Goal: Information Seeking & Learning: Find specific page/section

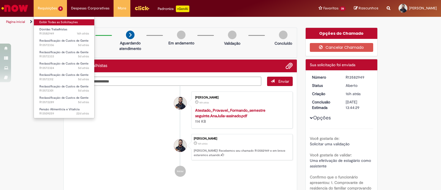
click at [55, 21] on link "Exibir Todas as Solicitações" at bounding box center [64, 22] width 61 height 6
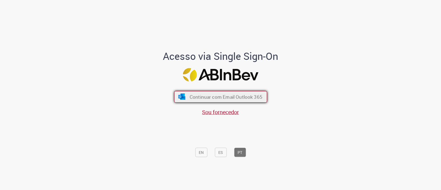
click at [206, 96] on span "Continuar com Email Outlook 365" at bounding box center [225, 97] width 73 height 6
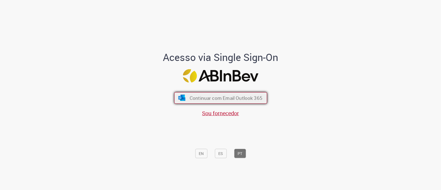
click at [209, 103] on button "Continuar com Email Outlook 365" at bounding box center [220, 98] width 93 height 12
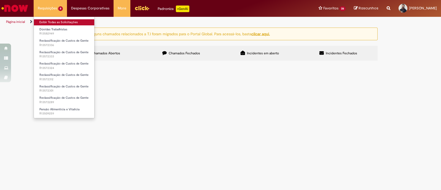
click at [59, 21] on link "Exibir Todas as Solicitações" at bounding box center [64, 22] width 61 height 6
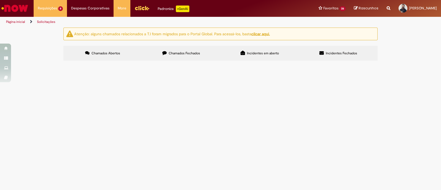
click at [0, 0] on span "Boa tarde, por [PERSON_NAME], solicito OK para efetivar a estag." at bounding box center [0, 0] width 0 height 0
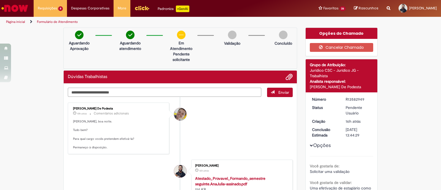
click at [211, 88] on textarea "Digite sua mensagem aqui..." at bounding box center [164, 92] width 193 height 9
click at [114, 90] on textarea "**********" at bounding box center [164, 92] width 193 height 9
type textarea "**********"
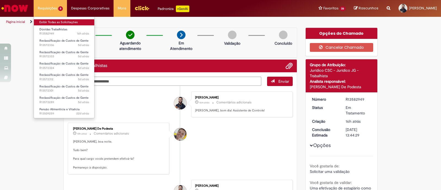
click at [58, 22] on link "Exibir Todas as Solicitações" at bounding box center [64, 22] width 61 height 6
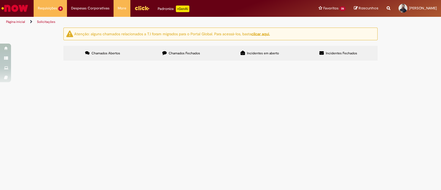
scroll to position [46, 0]
click at [0, 0] on span "Boa noite, segue para reclassificação." at bounding box center [0, 0] width 0 height 0
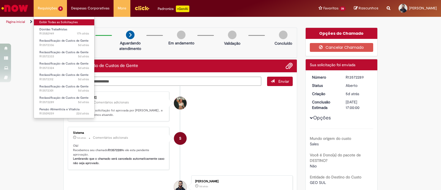
click at [54, 20] on link "Exibir Todas as Solicitações" at bounding box center [64, 22] width 61 height 6
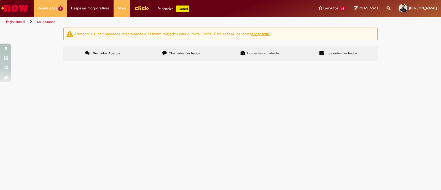
click at [0, 0] on td "boa noite, segue para reclassificação." at bounding box center [0, 0] width 0 height 0
click at [0, 0] on span "boa noite, segue para reclassificação." at bounding box center [0, 0] width 0 height 0
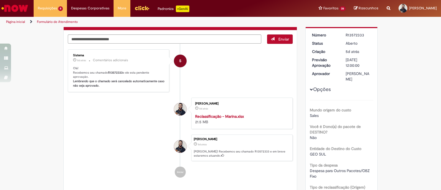
scroll to position [31, 0]
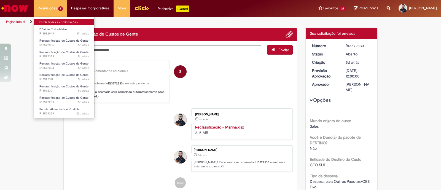
click at [52, 21] on link "Exibir Todas as Solicitações" at bounding box center [64, 22] width 61 height 6
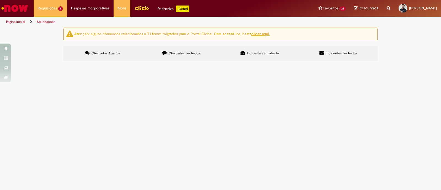
click at [0, 0] on td "boa noite, segue para reclassificação." at bounding box center [0, 0] width 0 height 0
click at [0, 0] on span "boa noite, segue para reclassificação." at bounding box center [0, 0] width 0 height 0
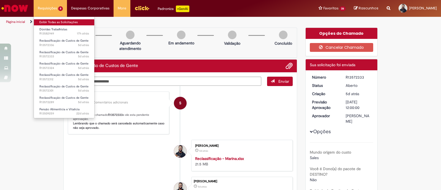
click at [50, 22] on link "Exibir Todas as Solicitações" at bounding box center [64, 22] width 61 height 6
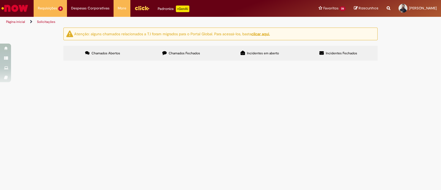
click at [20, 8] on img "Ir para a Homepage" at bounding box center [15, 8] width 28 height 11
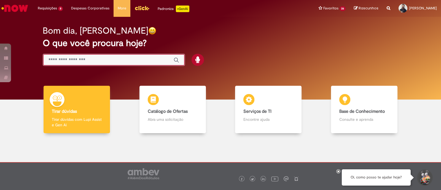
click at [95, 58] on input "Basta digitar aqui" at bounding box center [109, 60] width 120 height 6
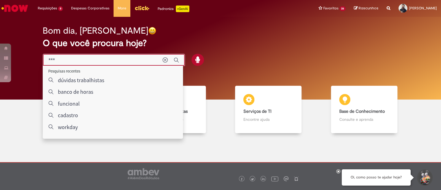
type input "***"
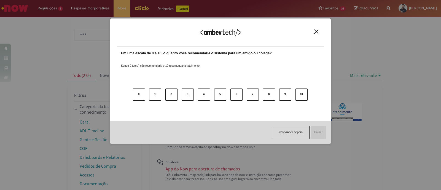
click at [318, 34] on div "Agradecemos seu feedback!" at bounding box center [220, 35] width 207 height 21
drag, startPoint x: 315, startPoint y: 31, endPoint x: 313, endPoint y: 36, distance: 5.8
click at [315, 31] on img "Close" at bounding box center [316, 31] width 4 height 4
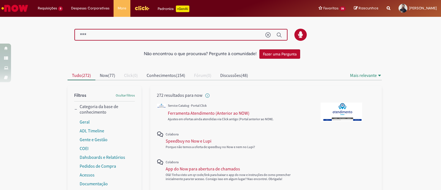
drag, startPoint x: 106, startPoint y: 35, endPoint x: 64, endPoint y: 36, distance: 41.9
click at [64, 36] on div at bounding box center [224, 35] width 322 height 12
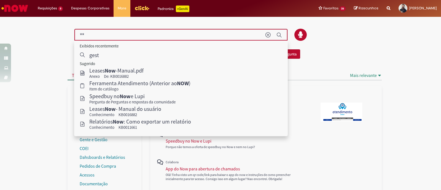
type input "*"
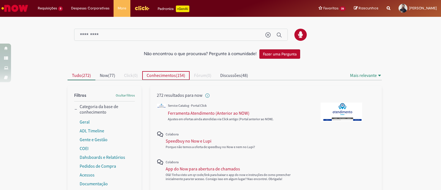
click at [161, 78] on button "Conhecimentos ( 154 )" at bounding box center [165, 75] width 47 height 9
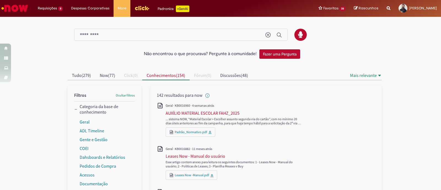
click at [110, 78] on button "Now ( 77 )" at bounding box center [107, 75] width 24 height 9
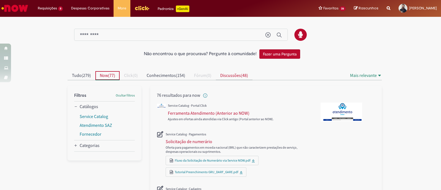
click at [239, 78] on button "Discussões ( 48 )" at bounding box center [234, 75] width 37 height 9
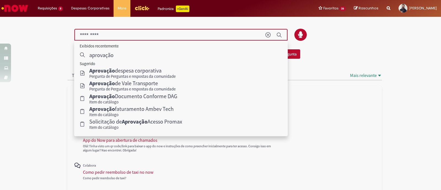
drag, startPoint x: 108, startPoint y: 34, endPoint x: 58, endPoint y: 33, distance: 50.4
click at [59, 33] on div "Não encontrou o que procurava? Pergunte à comunidade! Fazer uma Pergunta" at bounding box center [220, 40] width 322 height 44
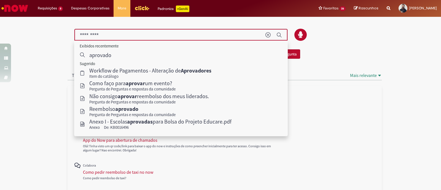
type input "*********"
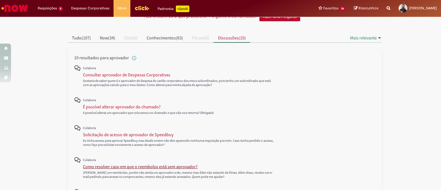
scroll to position [22, 0]
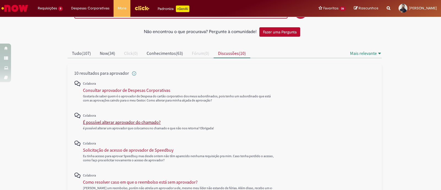
click at [136, 120] on div "É possível alterar aprovador do chamado?" at bounding box center [122, 122] width 78 height 6
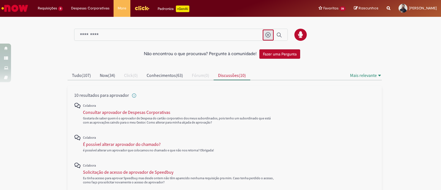
click at [266, 36] on icon "Limpar termo de pesquisa" at bounding box center [268, 35] width 6 height 6
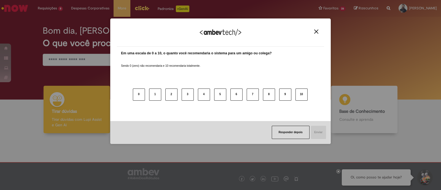
click at [320, 34] on div "Agradecemos seu feedback!" at bounding box center [220, 35] width 207 height 21
click at [318, 33] on img "Close" at bounding box center [316, 31] width 4 height 4
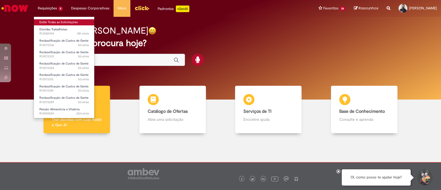
click at [58, 21] on link "Exibir Todas as Solicitações" at bounding box center [64, 22] width 61 height 6
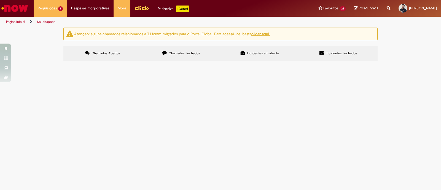
click at [282, 16] on div "Requisições 8 Exibir Todas as Solicitações Dúvidas Trabalhistas 19h atrás 19 ho…" at bounding box center [234, 8] width 411 height 17
